Goal: Information Seeking & Learning: Check status

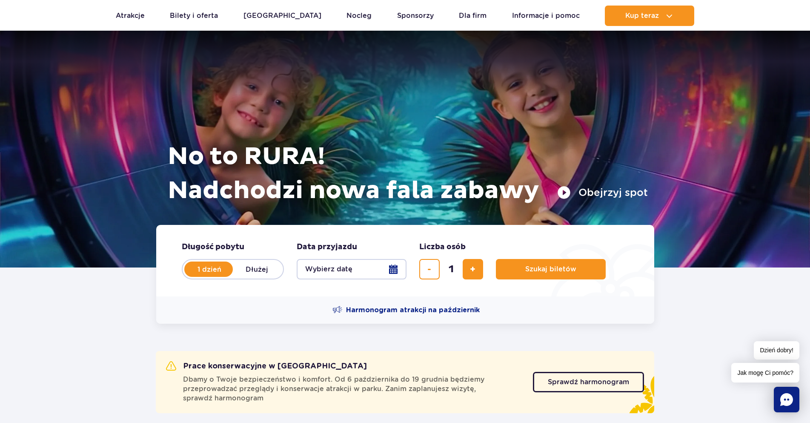
scroll to position [130, 0]
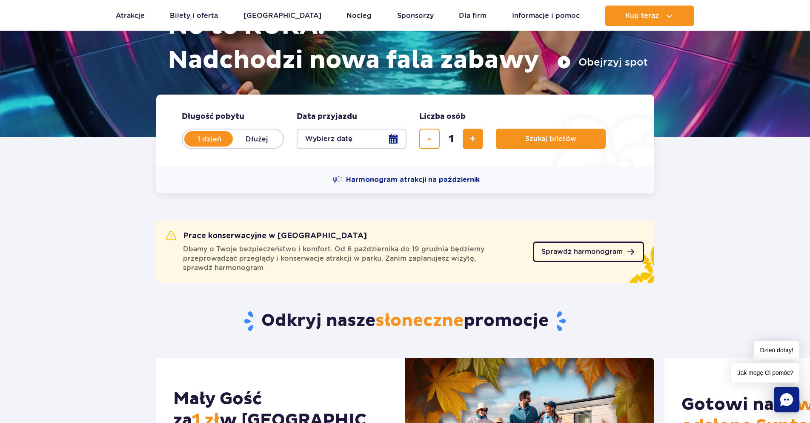
click at [556, 248] on span "Sprawdź harmonogram" at bounding box center [581, 251] width 81 height 7
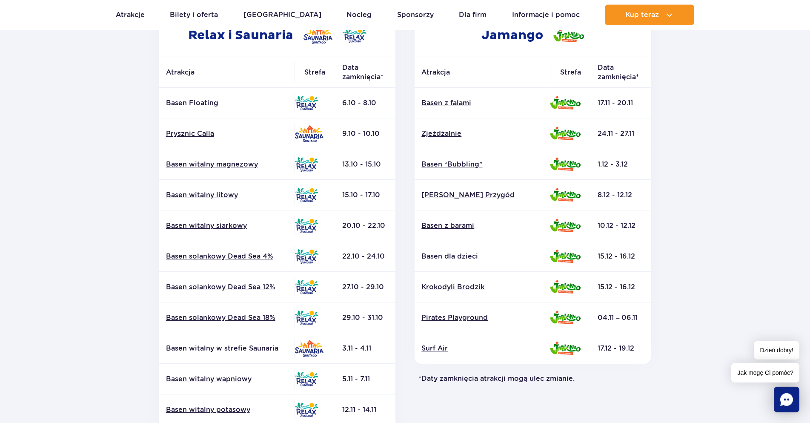
scroll to position [174, 0]
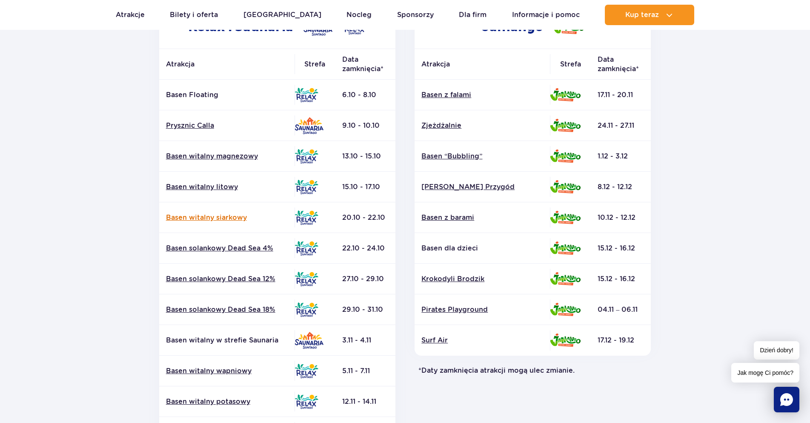
click at [221, 216] on link "Basen witalny siarkowy" at bounding box center [227, 217] width 122 height 9
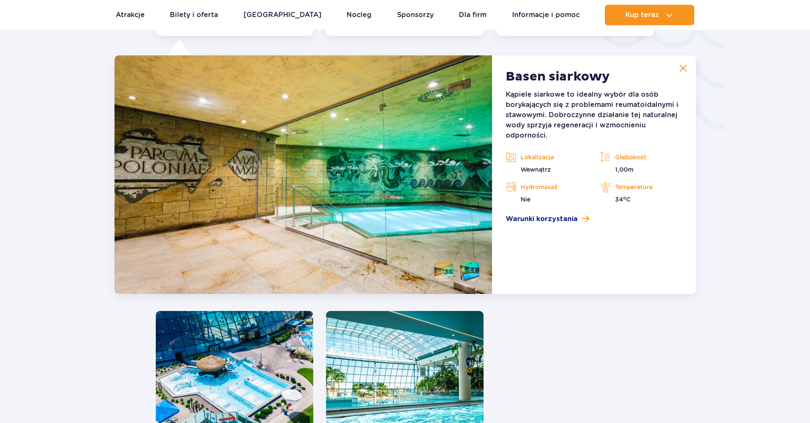
scroll to position [1493, 0]
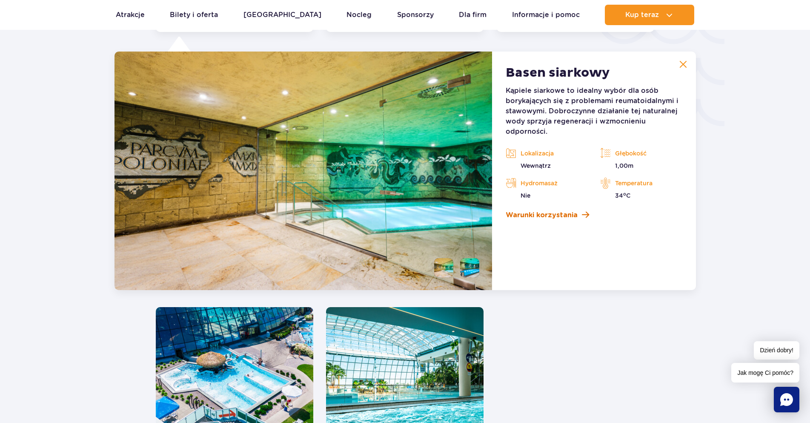
click at [579, 212] on link "Warunki korzystania" at bounding box center [594, 215] width 176 height 10
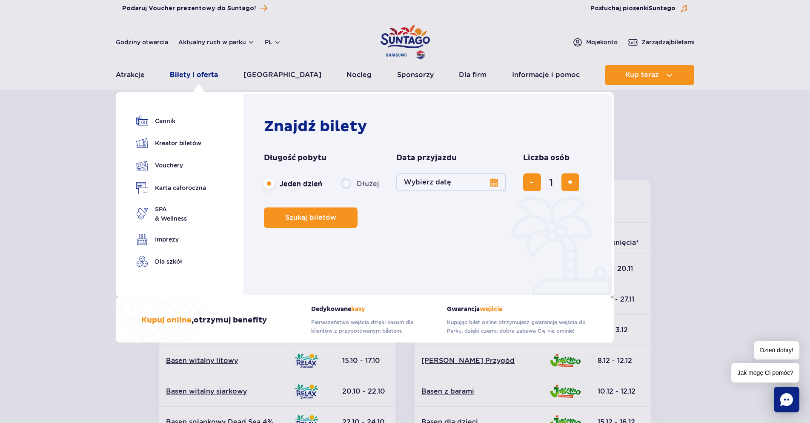
click at [192, 73] on link "Bilety i oferta" at bounding box center [194, 75] width 48 height 20
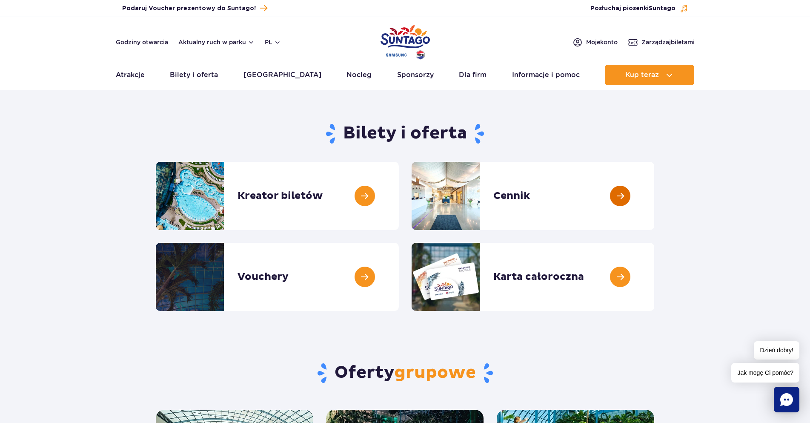
click at [654, 194] on link at bounding box center [654, 196] width 0 height 68
click at [654, 196] on link at bounding box center [654, 196] width 0 height 68
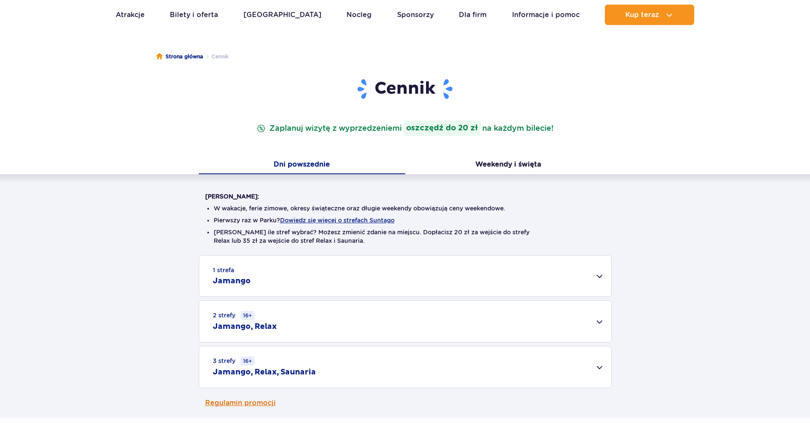
scroll to position [130, 0]
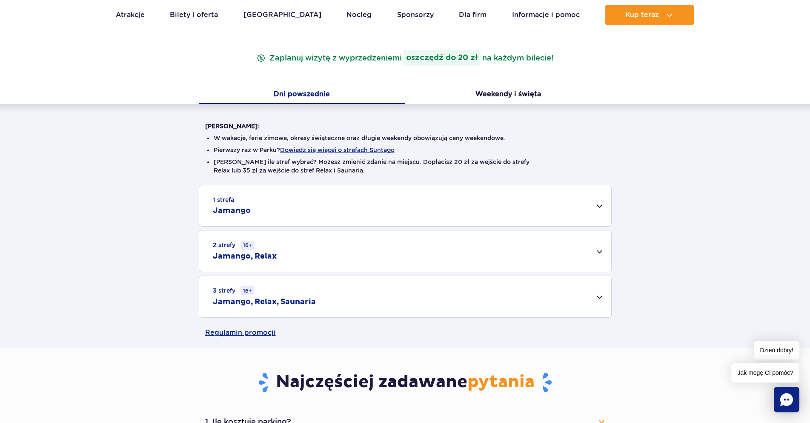
click at [369, 207] on div "1 strefa Jamango" at bounding box center [405, 205] width 412 height 41
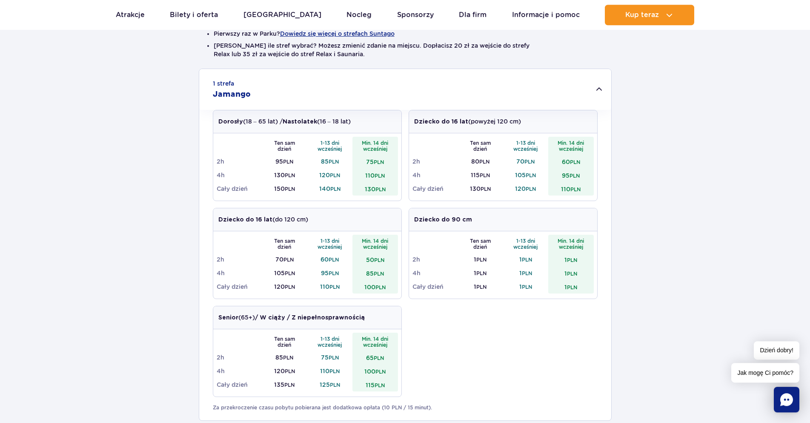
scroll to position [304, 0]
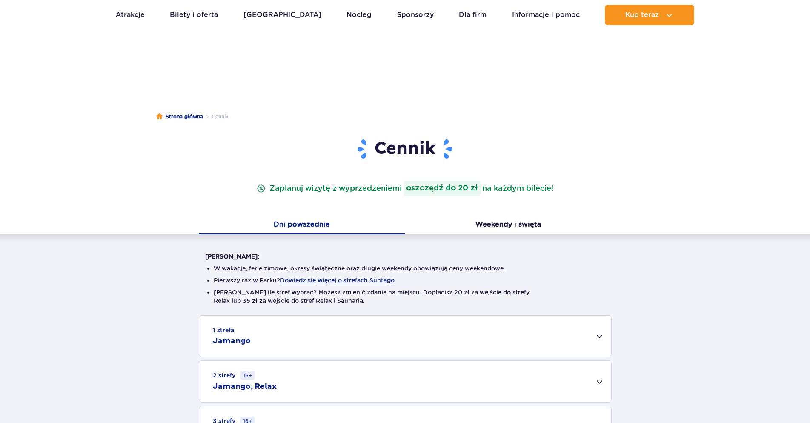
scroll to position [87, 0]
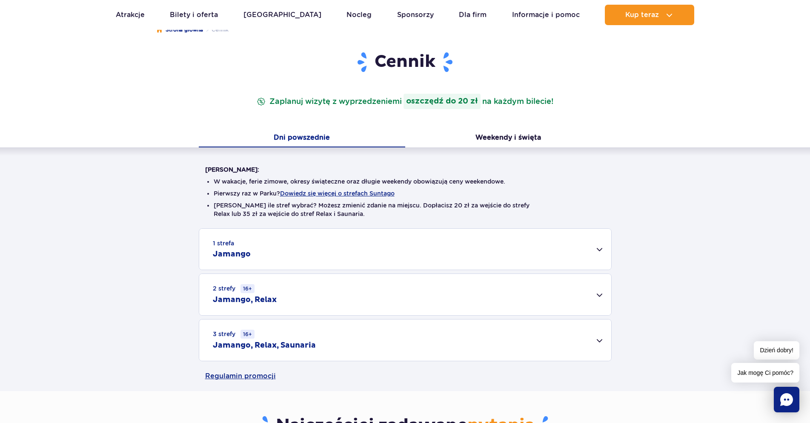
click at [594, 339] on div "3 strefy 16+ Jamango, Relax, Saunaria" at bounding box center [405, 339] width 412 height 41
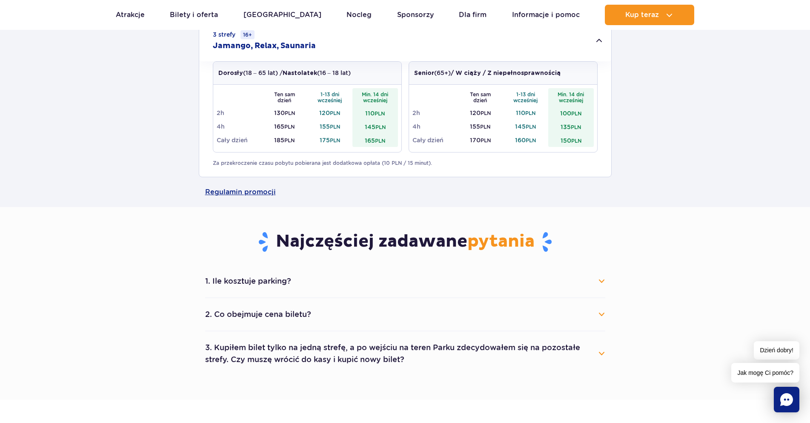
scroll to position [478, 0]
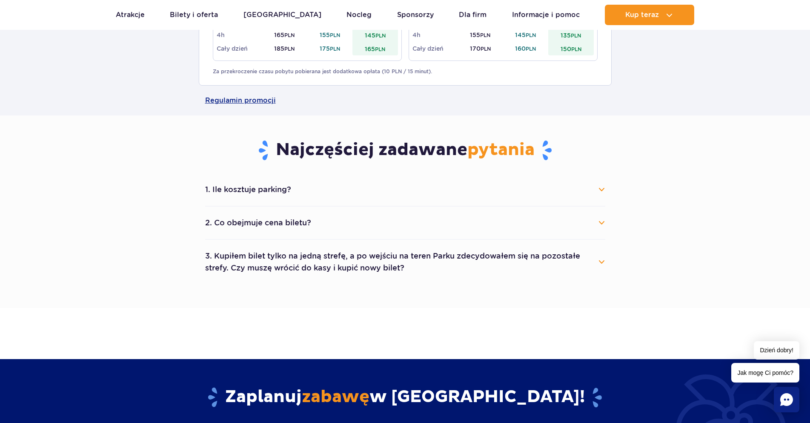
click at [595, 259] on button "3. Kupiłem bilet tylko na jedną strefę, a po wejściu na teren Parku zdecydowałe…" at bounding box center [405, 261] width 400 height 31
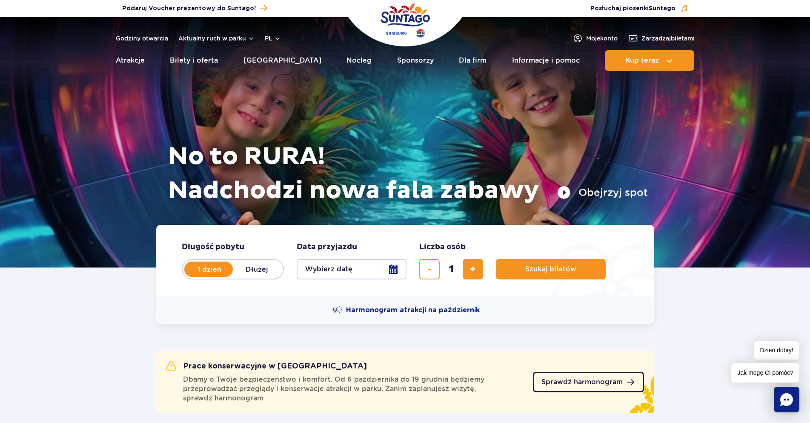
click at [575, 378] on span "Sprawdź harmonogram" at bounding box center [581, 381] width 81 height 7
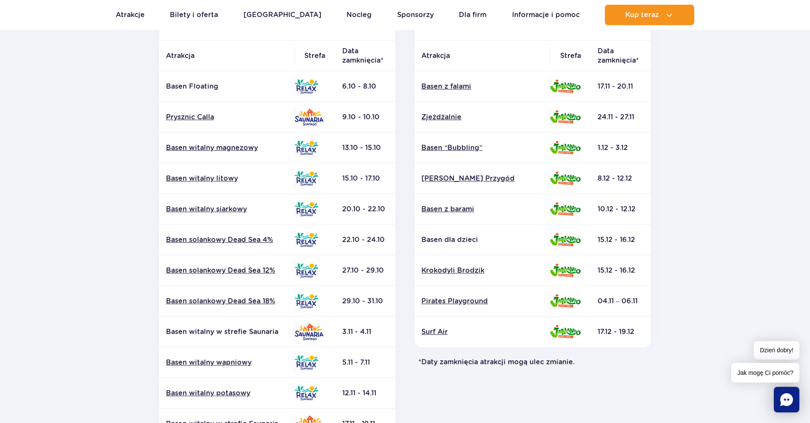
scroll to position [174, 0]
